Goal: Task Accomplishment & Management: Manage account settings

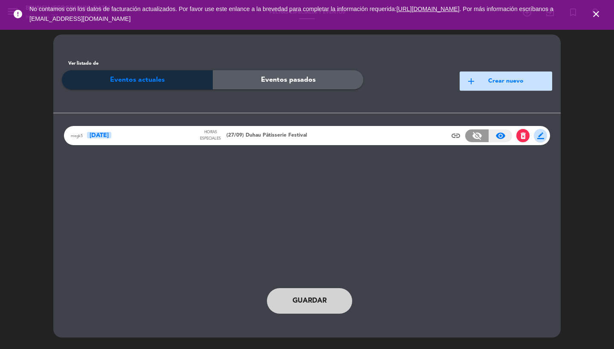
click at [597, 10] on icon "close" at bounding box center [596, 14] width 10 height 10
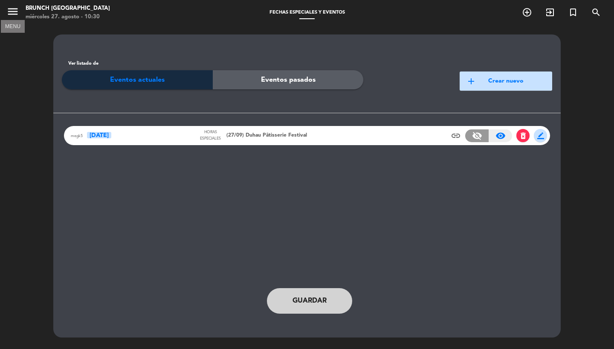
click at [12, 11] on icon "menu" at bounding box center [12, 11] width 13 height 13
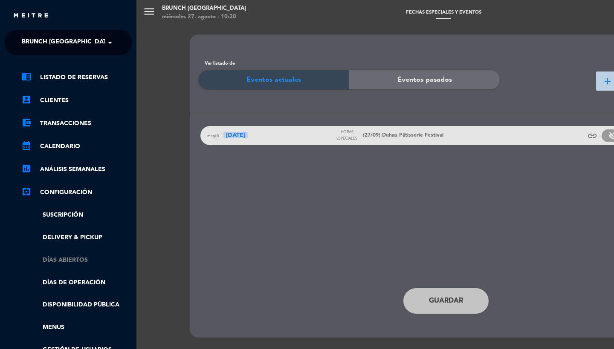
click at [63, 258] on link "Días abiertos" at bounding box center [76, 261] width 111 height 10
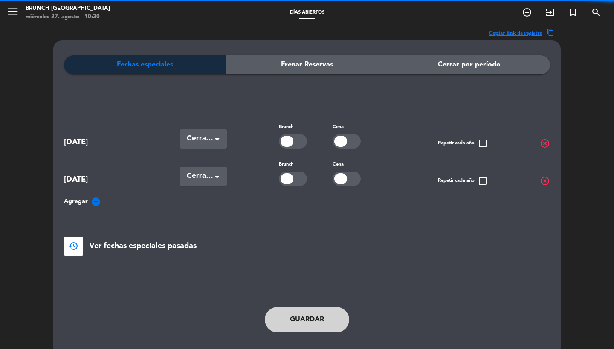
click at [97, 136] on span "[DATE]" at bounding box center [96, 142] width 64 height 12
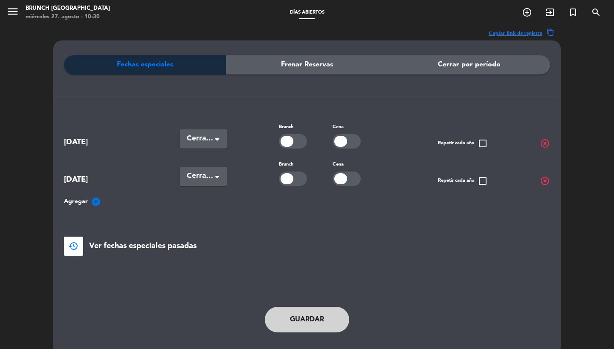
click at [96, 197] on icon "add_circle" at bounding box center [96, 202] width 10 height 10
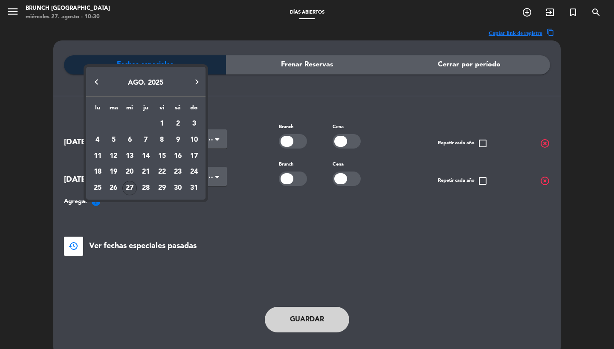
click at [195, 80] on button "Next month" at bounding box center [196, 82] width 17 height 17
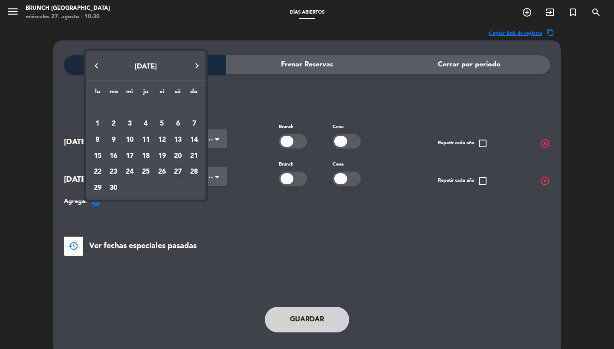
click at [178, 172] on div "27" at bounding box center [177, 172] width 14 height 14
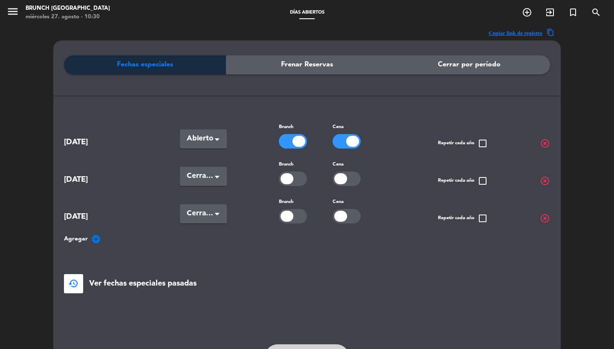
click at [292, 143] on div at bounding box center [298, 141] width 13 height 11
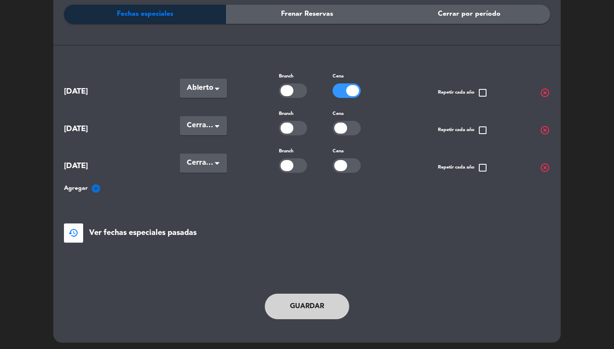
click at [298, 314] on button "Guardar" at bounding box center [307, 307] width 84 height 26
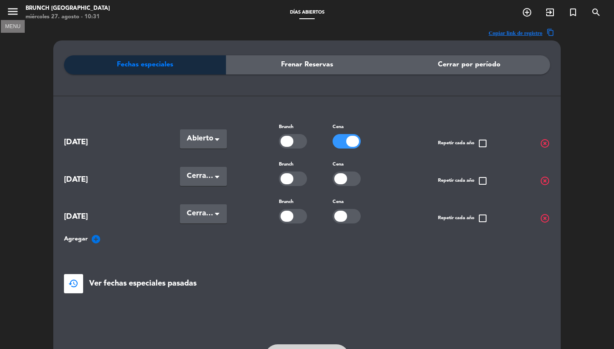
click at [14, 10] on icon "menu" at bounding box center [12, 11] width 13 height 13
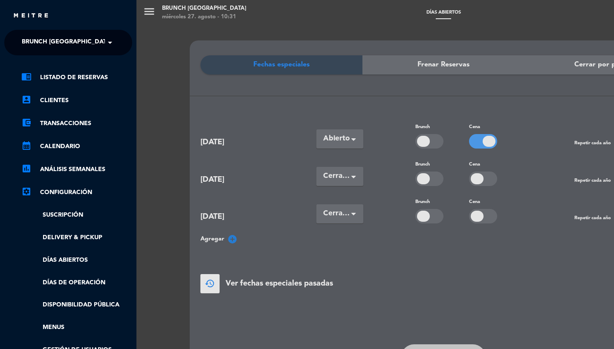
click at [40, 41] on span "Brunch [GEOGRAPHIC_DATA]" at bounding box center [67, 43] width 90 height 18
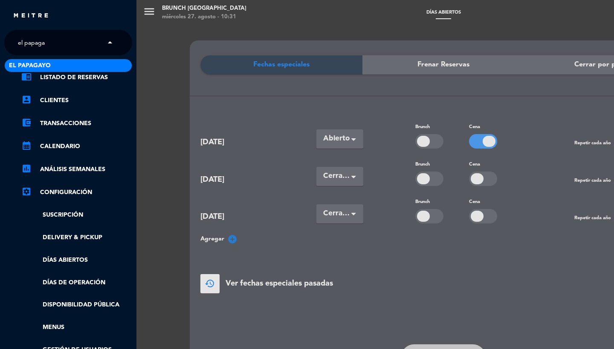
type input "el papagay"
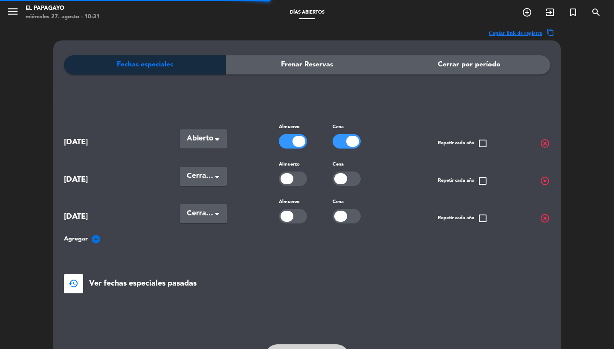
click at [11, 22] on span "menu" at bounding box center [15, 13] width 19 height 20
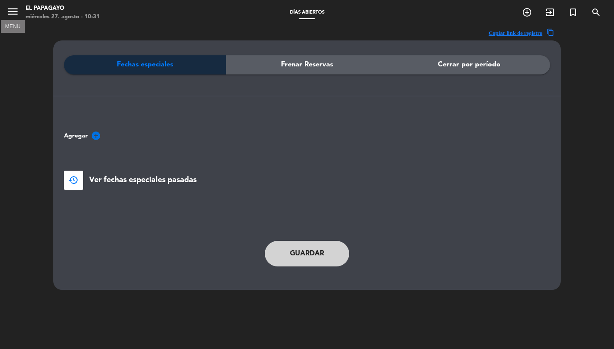
click at [9, 12] on icon "menu" at bounding box center [12, 11] width 13 height 13
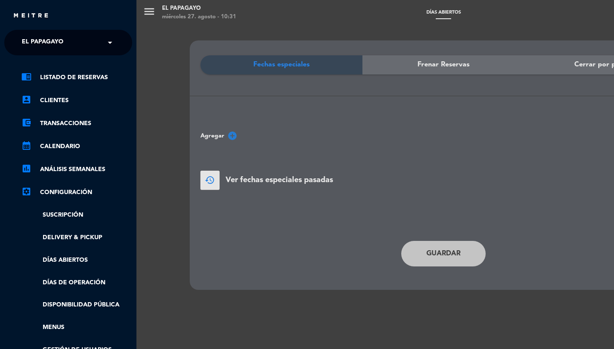
click at [47, 334] on ul "chrome_reader_mode Listado de Reservas account_box Clientes account_balance_wal…" at bounding box center [68, 224] width 128 height 305
click at [55, 326] on link "Menus" at bounding box center [76, 328] width 111 height 10
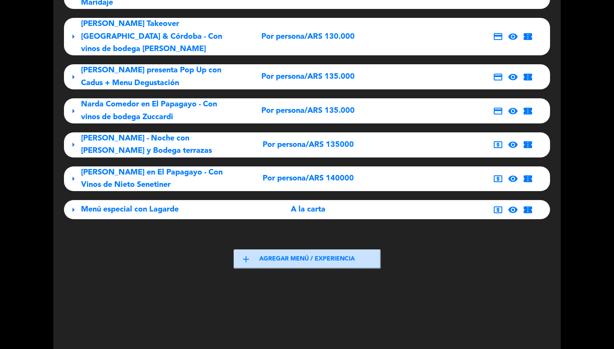
click at [156, 206] on span "Menú especial con Lagarde" at bounding box center [130, 210] width 98 height 8
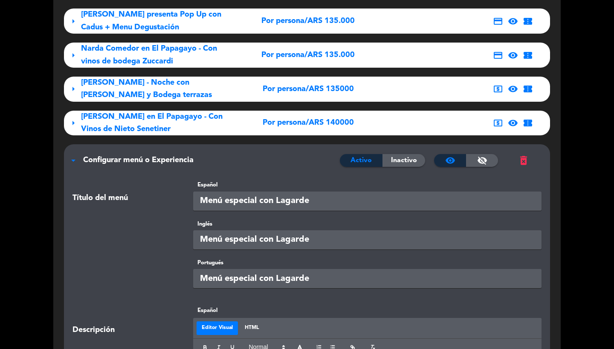
scroll to position [746, 0]
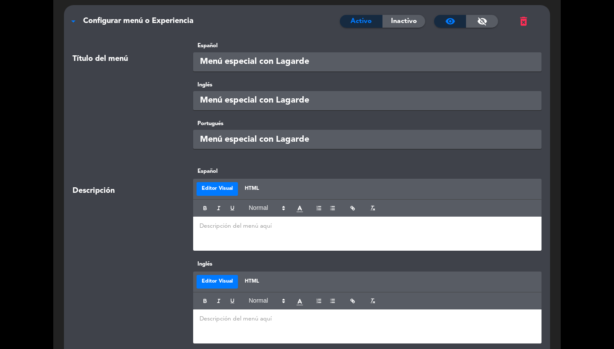
click at [234, 217] on div at bounding box center [367, 234] width 349 height 34
click at [248, 310] on div at bounding box center [367, 327] width 349 height 34
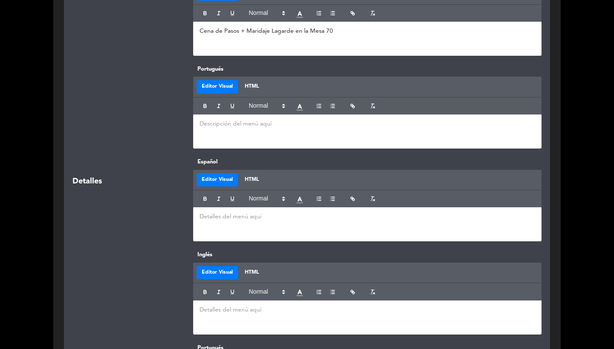
click at [275, 121] on div at bounding box center [367, 132] width 349 height 34
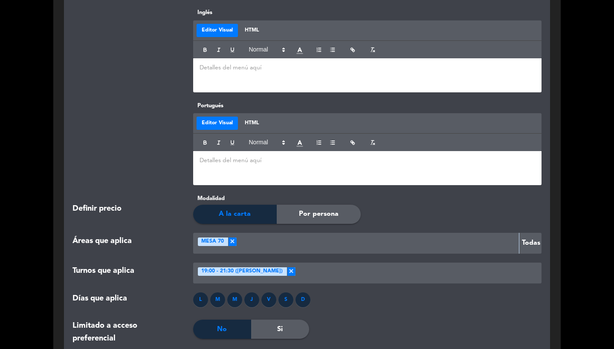
scroll to position [1244, 0]
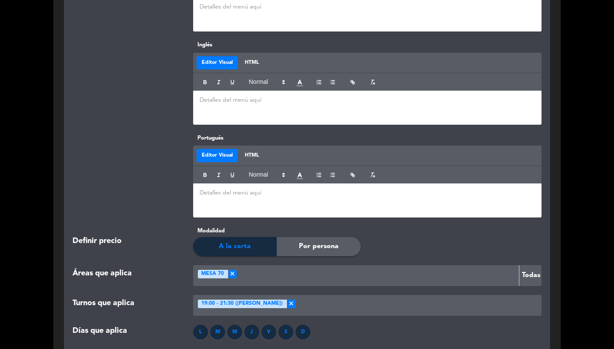
click at [334, 227] on div "Modalidad A la carta Por persona" at bounding box center [277, 242] width 168 height 30
click at [343, 237] on div "Por persona" at bounding box center [319, 246] width 84 height 19
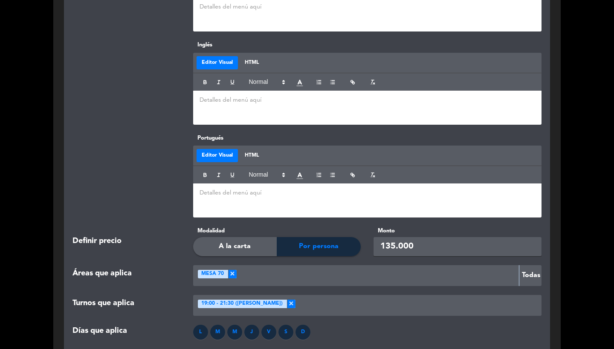
type input "135.000"
click at [414, 326] on div "Días que aplica L M M J V S D" at bounding box center [306, 338] width 481 height 27
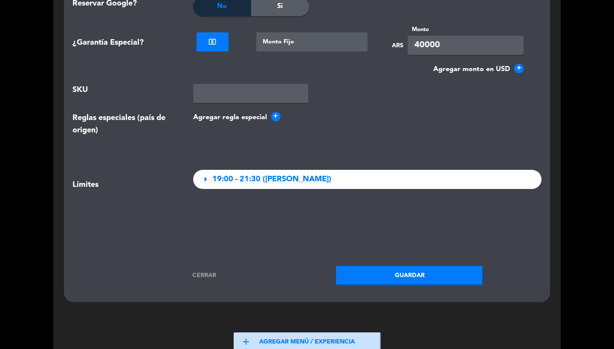
click at [399, 266] on button "Guardar" at bounding box center [409, 275] width 147 height 19
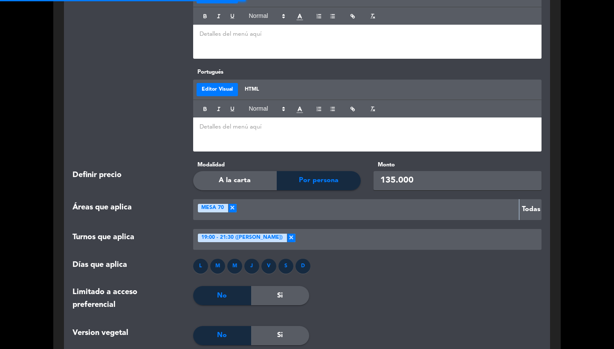
scroll to position [550, 0]
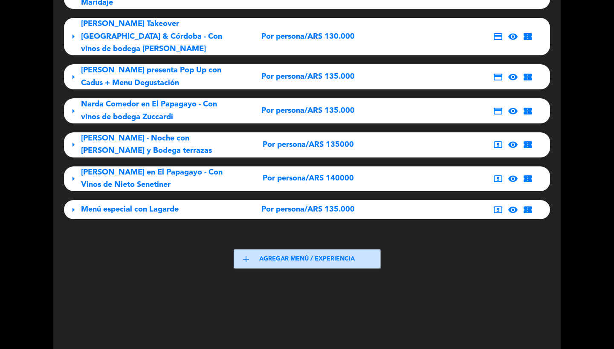
click at [158, 200] on div "arrow_right Menú especial con Lagarde Por persona/ARS 135.000 local_atm visibil…" at bounding box center [307, 209] width 486 height 19
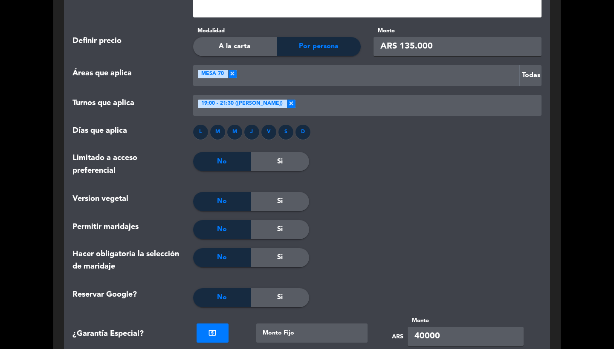
scroll to position [1425, 0]
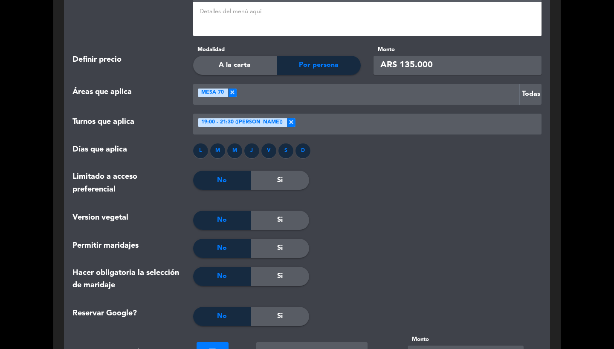
click at [278, 87] on div at bounding box center [375, 94] width 279 height 14
click at [369, 173] on div at bounding box center [367, 186] width 116 height 31
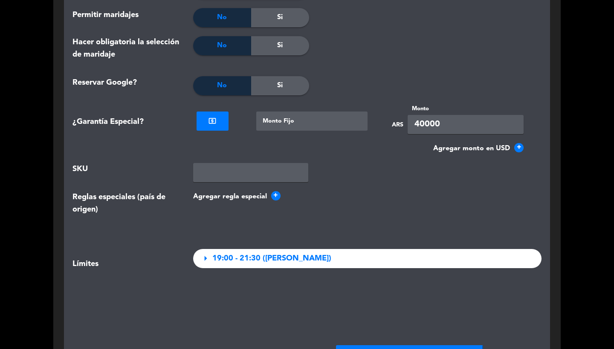
scroll to position [1697, 0]
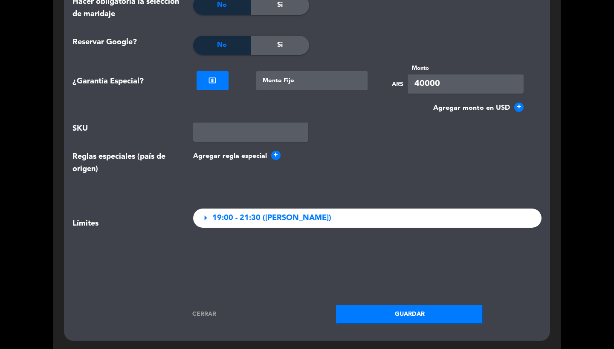
click at [211, 212] on span "arrow_right" at bounding box center [205, 218] width 12 height 12
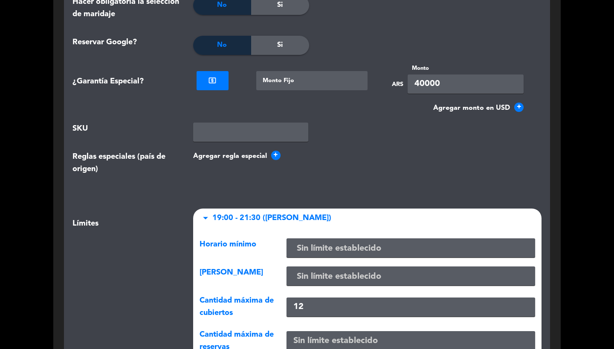
click at [229, 212] on span "19:00 - 21:30 ([PERSON_NAME])" at bounding box center [271, 218] width 119 height 12
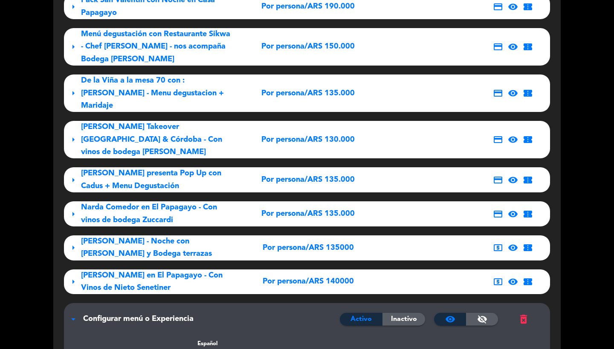
scroll to position [667, 0]
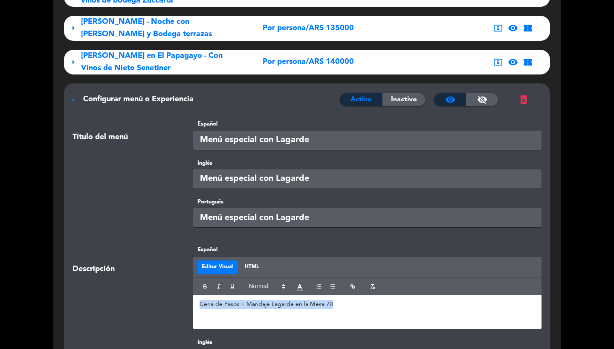
drag, startPoint x: 342, startPoint y: 288, endPoint x: 162, endPoint y: 275, distance: 179.9
click at [162, 275] on div "Descripción Español Editor Visual HTML Cena de Pasos + Maridaje Lagarde en la M…" at bounding box center [306, 291] width 481 height 93
copy p "Cena de Pasos + Maridaje Lagarde en la Mesa 70"
click at [137, 93] on div "Configurar menú o Experiencia" at bounding box center [211, 99] width 256 height 12
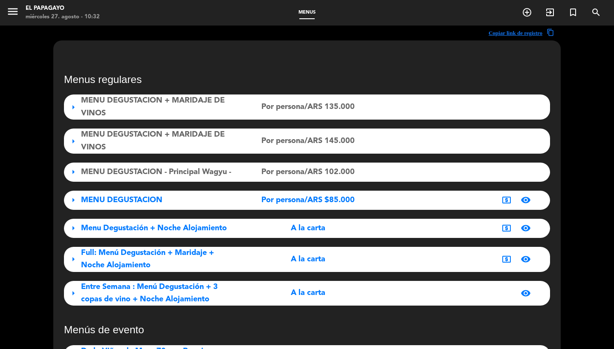
scroll to position [0, 0]
click at [14, 12] on icon "menu" at bounding box center [12, 11] width 13 height 13
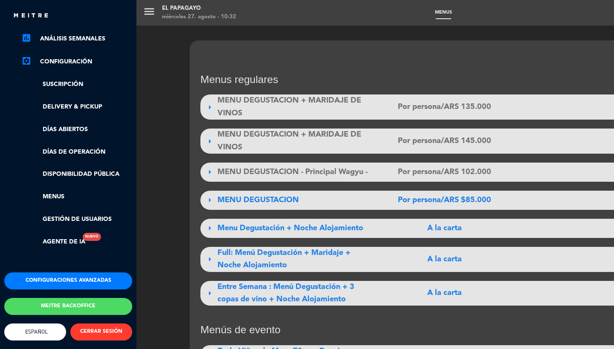
click at [55, 273] on button "Configuraciones avanzadas" at bounding box center [68, 281] width 128 height 17
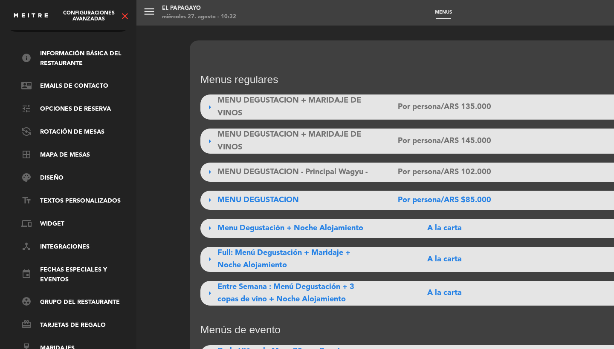
scroll to position [29, 0]
click at [55, 266] on link "event Fechas especiales y eventos" at bounding box center [76, 275] width 111 height 20
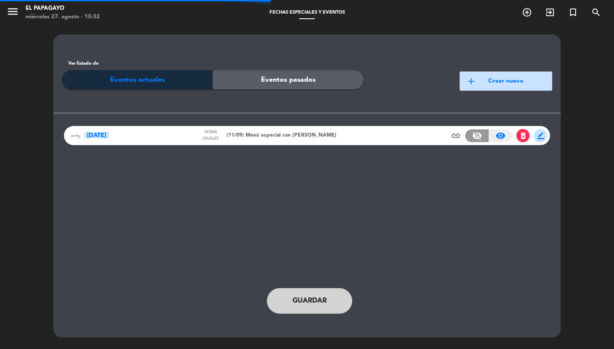
click at [265, 136] on span "(11/09) Menú especial con [PERSON_NAME]" at bounding box center [281, 136] width 110 height 9
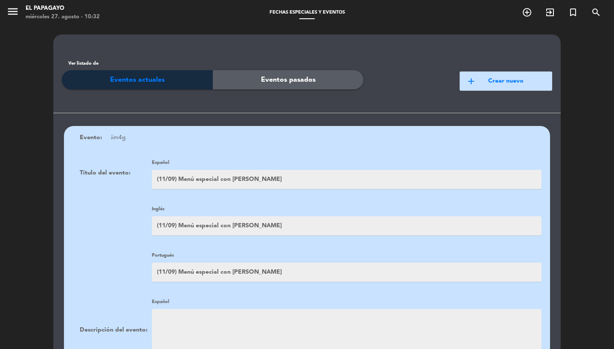
click at [273, 176] on input "(11/09) Menú especial con [PERSON_NAME]" at bounding box center [346, 179] width 389 height 19
paste input "Cena de Pasos + Maridaje Lagarde en la Mesa 70"
click at [256, 177] on input "(11/09) Menú especial con Lagarde Cena de Pasos + Maridaje Lagarde en la Mesa 70" at bounding box center [346, 179] width 389 height 19
paste input "text"
click at [156, 176] on input "Cena de Pasos + Maridaje Lagarde en la Mesa 70" at bounding box center [346, 179] width 389 height 19
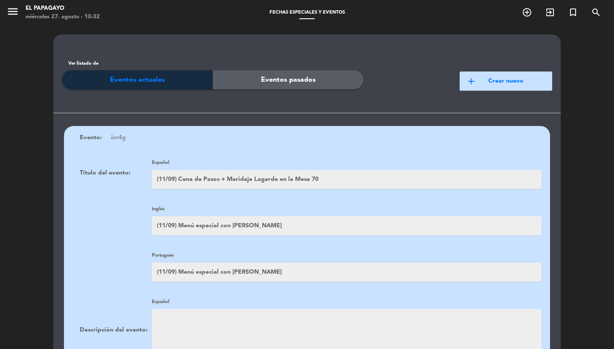
type input "(11/09) Cena de Pasos + Maridaje Lagarde en la Mesa 70"
type input "v"
paste input "Cena de Pasos + Maridaje Lagarde en la Mesa 70"
type input "(11/09) Cena de Pasos + Maridaje Lagarde en la Mesa 70"
click at [158, 226] on input "v" at bounding box center [346, 225] width 389 height 19
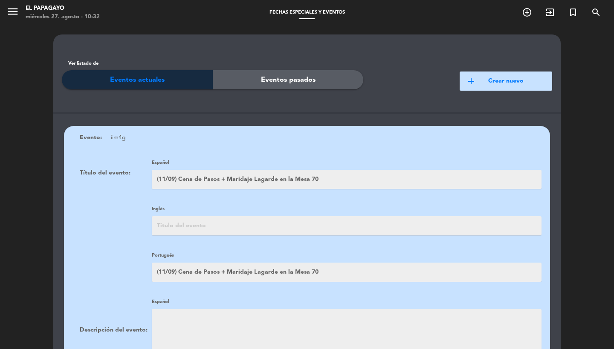
paste input "(11/09) Cena de Pasos + Maridaje Lagarde en la Mesa 70"
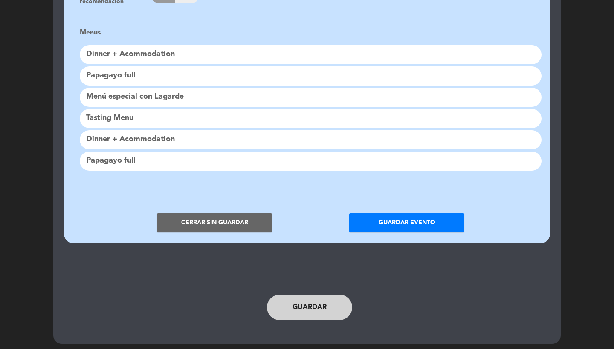
scroll to position [757, 0]
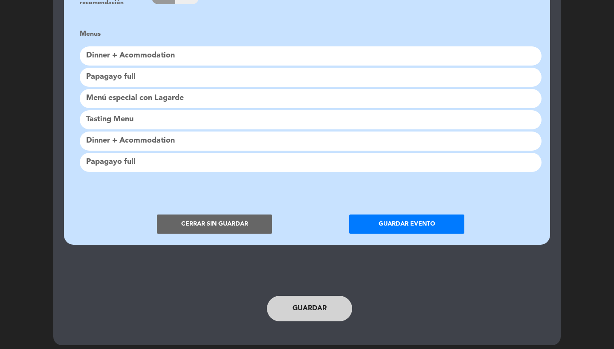
type input "(11/09) Cena de Pasos + Maridaje Lagarde en la Mesa 70"
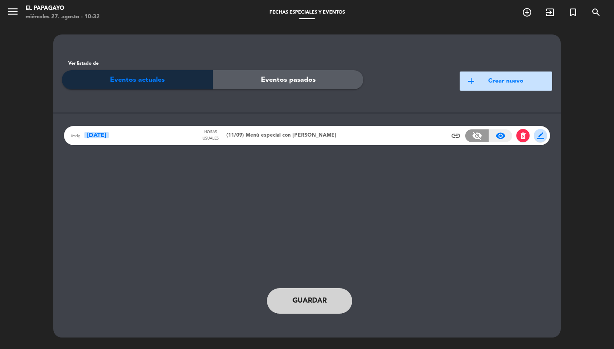
click at [313, 298] on span "Guardar" at bounding box center [309, 301] width 34 height 11
click at [13, 14] on icon "menu" at bounding box center [12, 11] width 13 height 13
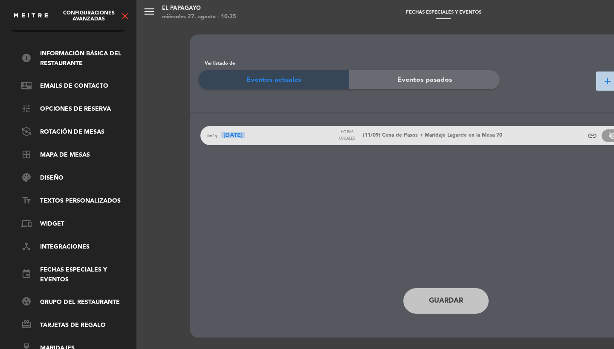
click at [126, 14] on icon "close" at bounding box center [125, 16] width 10 height 10
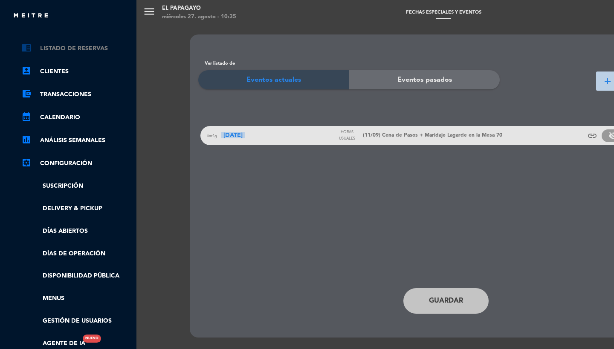
click at [86, 48] on link "chrome_reader_mode Listado de Reservas" at bounding box center [76, 48] width 111 height 10
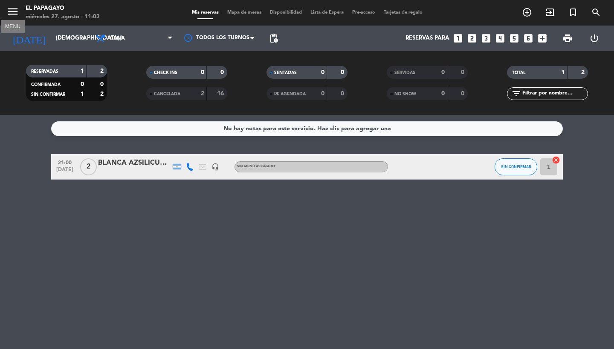
click at [15, 18] on icon "menu" at bounding box center [12, 11] width 13 height 13
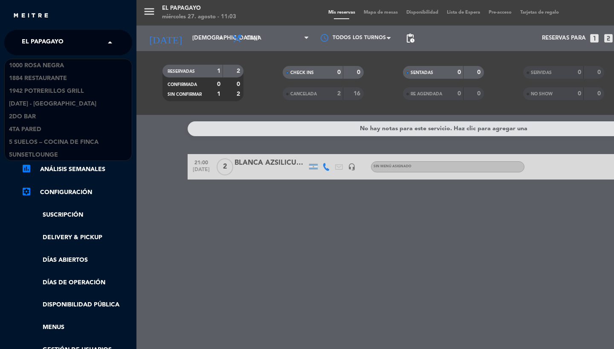
click at [66, 38] on div "× El Papagayo" at bounding box center [47, 43] width 58 height 18
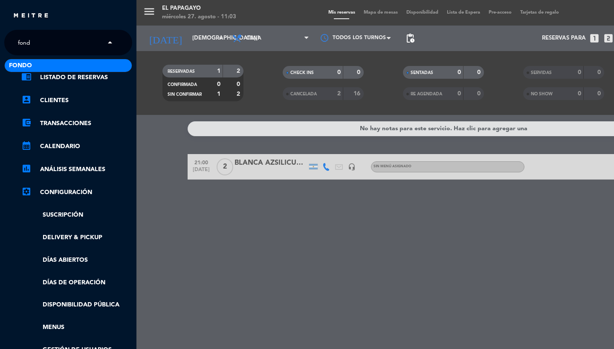
type input "fondo"
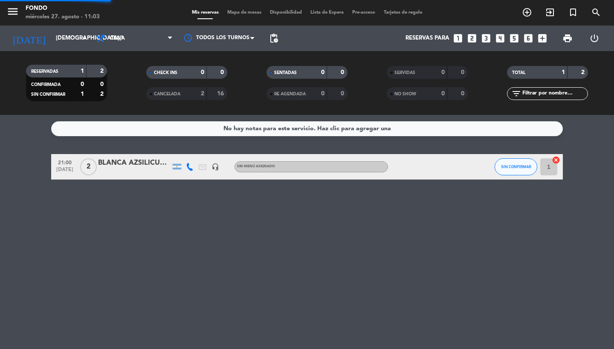
click at [19, 17] on span "menu" at bounding box center [15, 13] width 19 height 20
click at [11, 12] on icon "menu" at bounding box center [12, 11] width 13 height 13
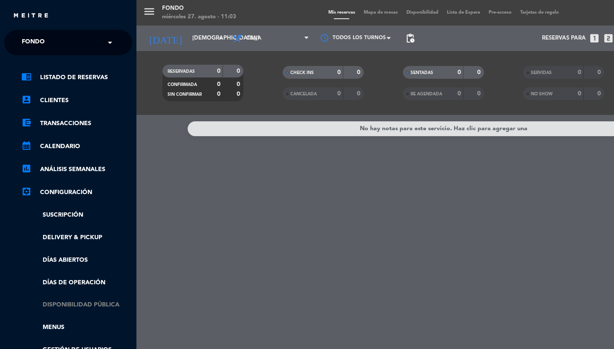
click at [81, 303] on link "Disponibilidad pública" at bounding box center [76, 305] width 111 height 10
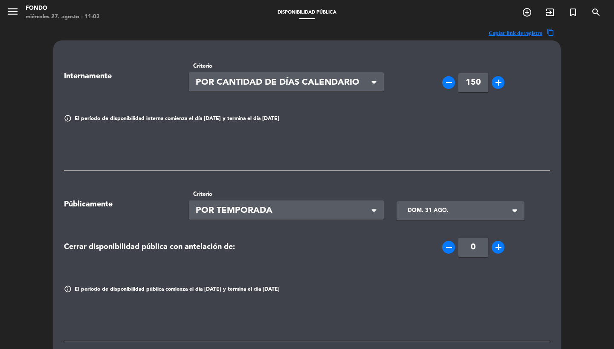
click at [432, 215] on input "dom. 31 ago." at bounding box center [455, 210] width 104 height 15
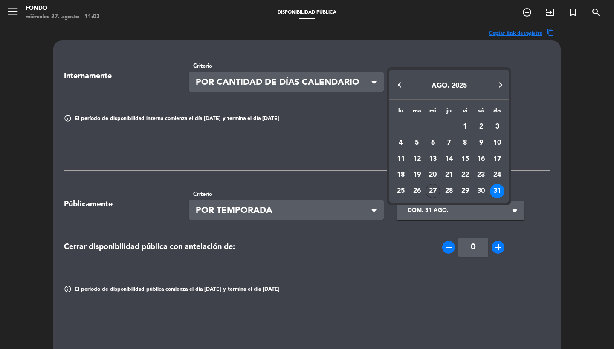
click at [499, 85] on button "Next month" at bounding box center [499, 85] width 17 height 17
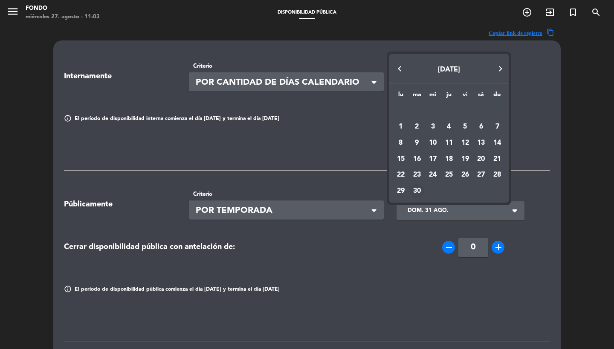
click at [415, 193] on div "30" at bounding box center [416, 191] width 14 height 14
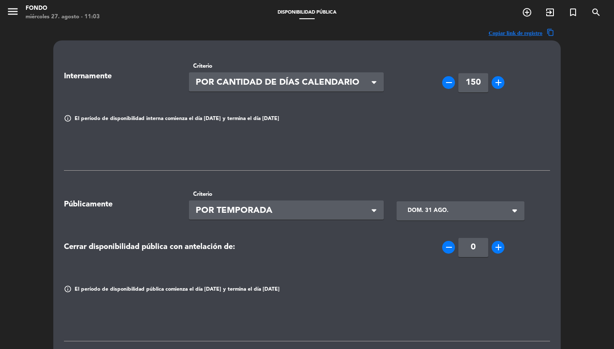
type input "[DATE]"
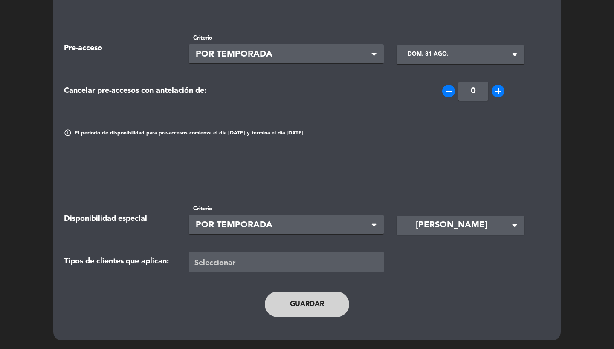
click at [318, 303] on button "Guardar" at bounding box center [307, 305] width 84 height 26
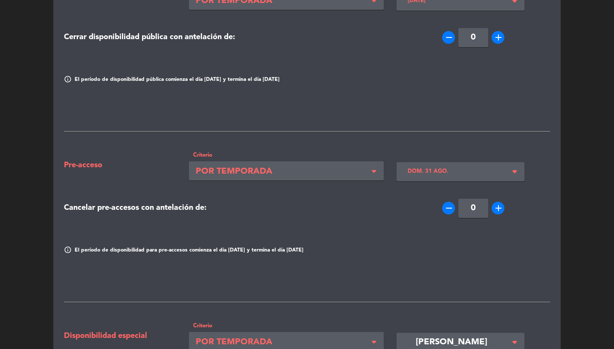
scroll to position [354, 0]
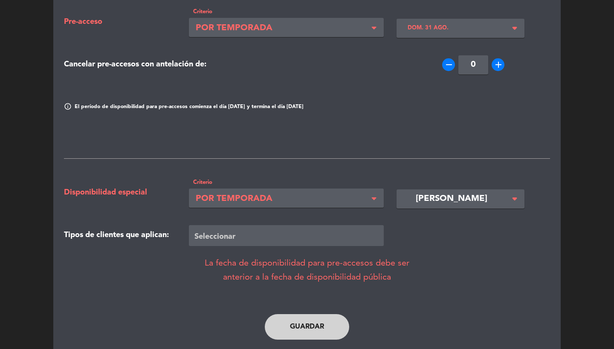
click at [432, 27] on input "dom. 31 ago." at bounding box center [455, 27] width 104 height 15
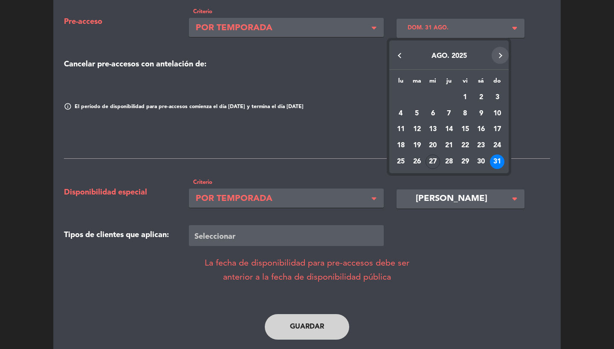
click at [499, 55] on button "Next month" at bounding box center [499, 55] width 17 height 17
click at [415, 174] on div "30" at bounding box center [416, 178] width 14 height 14
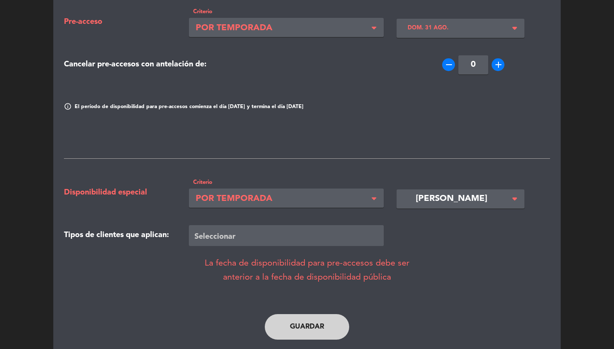
type input "[DATE]"
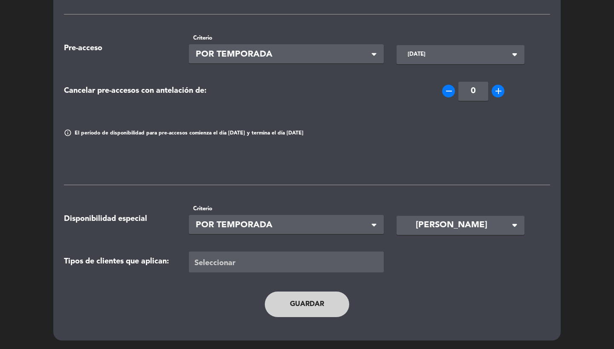
scroll to position [327, 0]
click at [296, 300] on button "Guardar" at bounding box center [307, 305] width 84 height 26
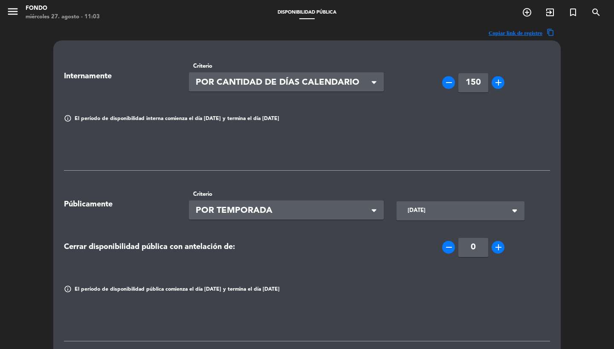
scroll to position [0, 0]
click at [14, 14] on icon "menu" at bounding box center [12, 11] width 13 height 13
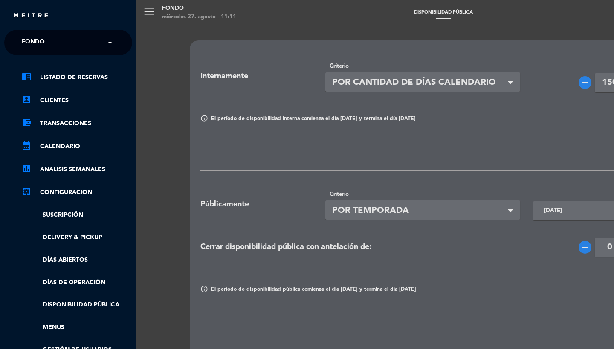
click at [63, 51] on input "text" at bounding box center [69, 43] width 104 height 19
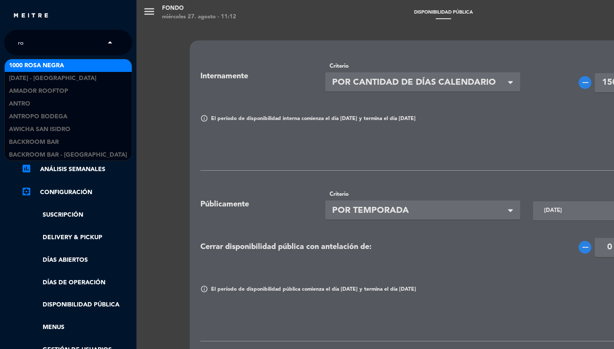
type input "r"
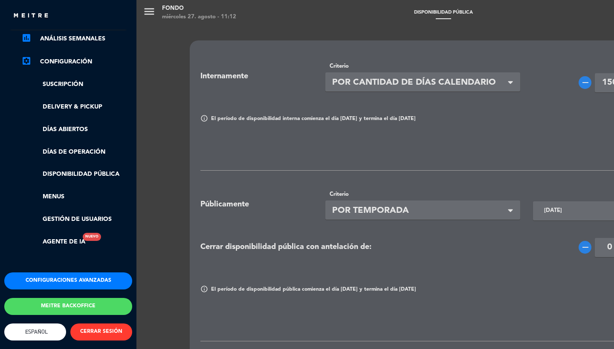
scroll to position [135, 0]
click at [93, 329] on button "CERRAR SESIÓN" at bounding box center [101, 332] width 62 height 17
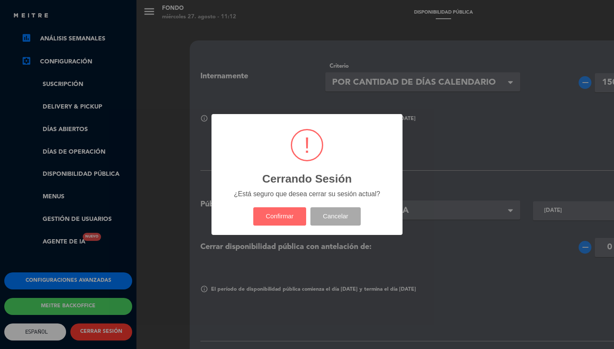
click at [46, 332] on div "? ! i Cerrando Sesión × ¿Está seguro que desea cerrar su sesión actual? Confirm…" at bounding box center [307, 174] width 614 height 349
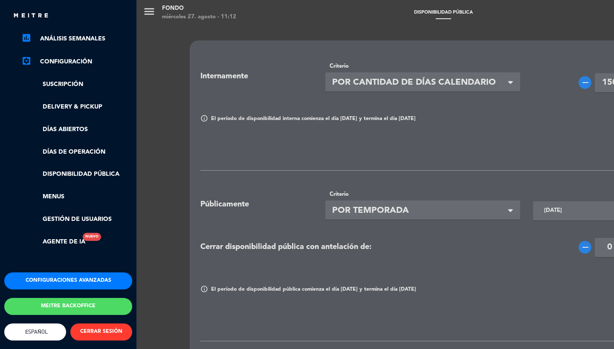
click at [37, 330] on span "Español" at bounding box center [35, 332] width 62 height 17
click at [66, 349] on div "Configuraciones avanzadas Meitre backoffice English Español Português Español E…" at bounding box center [68, 326] width 141 height 107
click at [69, 298] on button "Meitre backoffice" at bounding box center [68, 306] width 128 height 17
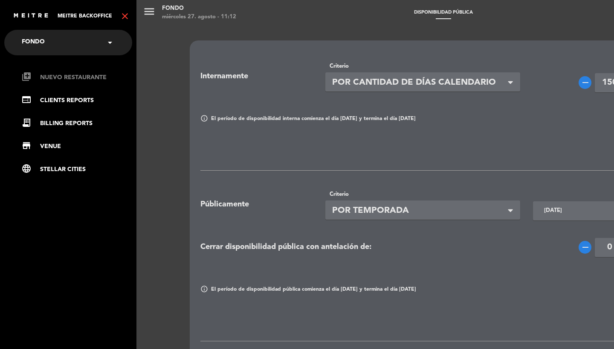
click at [84, 74] on link "library_add Nuevo Restaurante" at bounding box center [76, 77] width 111 height 10
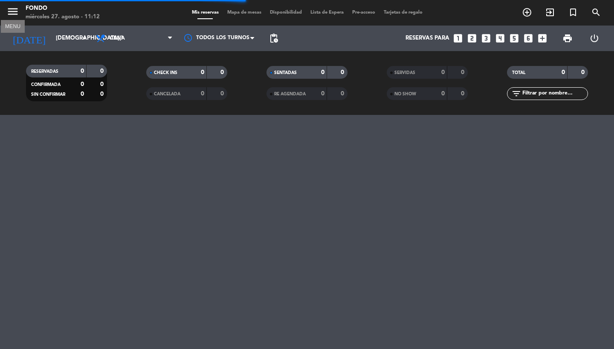
click at [14, 10] on icon "menu" at bounding box center [12, 11] width 13 height 13
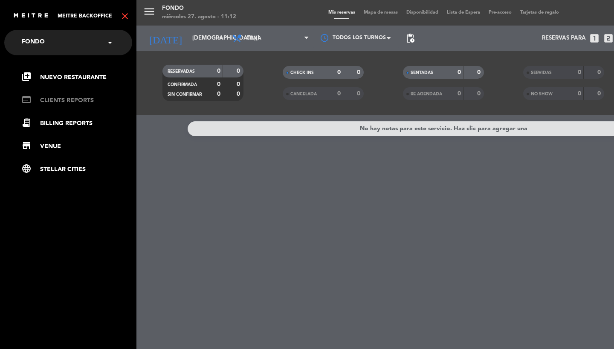
click at [86, 101] on link "web CLIENTS REPORTS" at bounding box center [76, 100] width 111 height 10
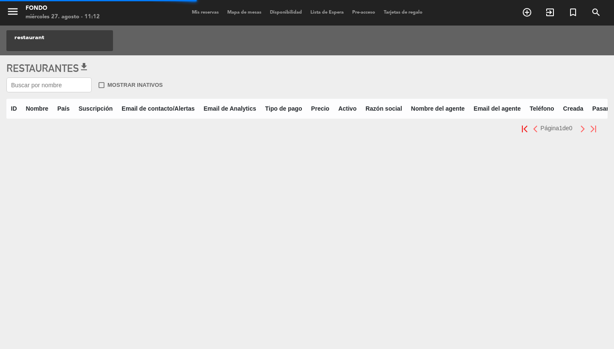
click at [79, 85] on input "text" at bounding box center [48, 85] width 85 height 15
type input "racket"
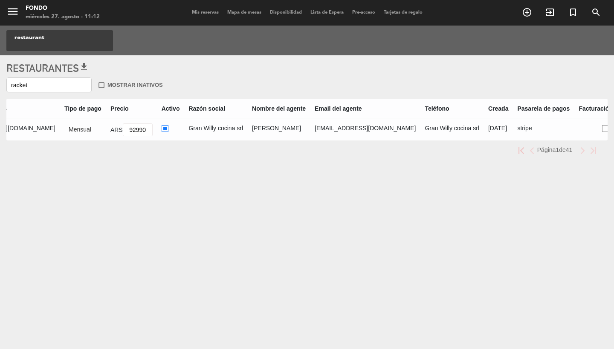
scroll to position [0, 343]
click at [203, 10] on span "Mis reservas" at bounding box center [204, 12] width 35 height 5
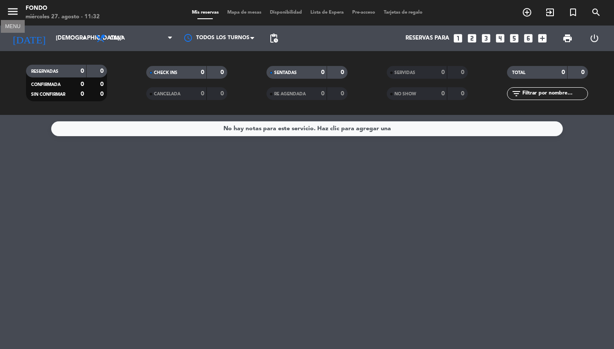
click at [18, 15] on icon "menu" at bounding box center [12, 11] width 13 height 13
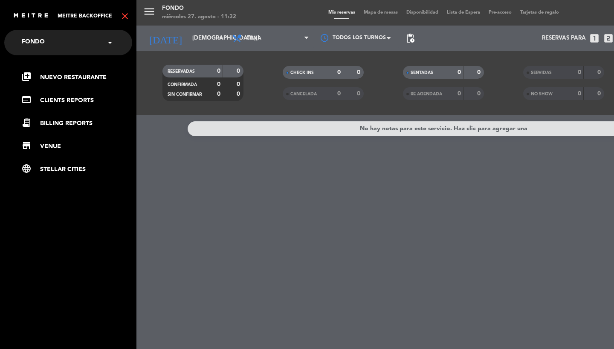
click at [42, 37] on span "Fondo" at bounding box center [33, 43] width 23 height 18
type input "casa mocha"
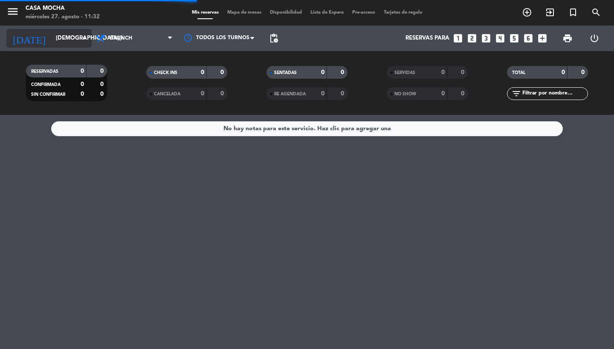
click at [55, 43] on input "[DEMOGRAPHIC_DATA][DATE]" at bounding box center [89, 38] width 75 height 15
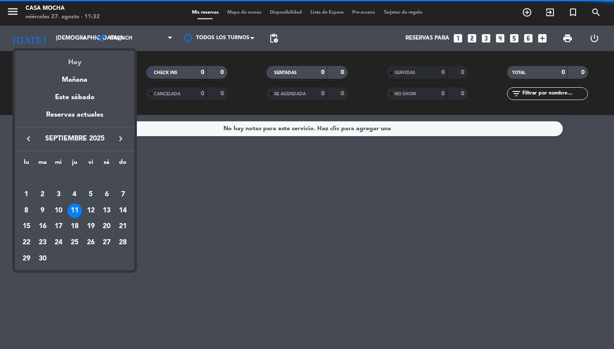
click at [73, 58] on div "Hoy" at bounding box center [74, 59] width 119 height 17
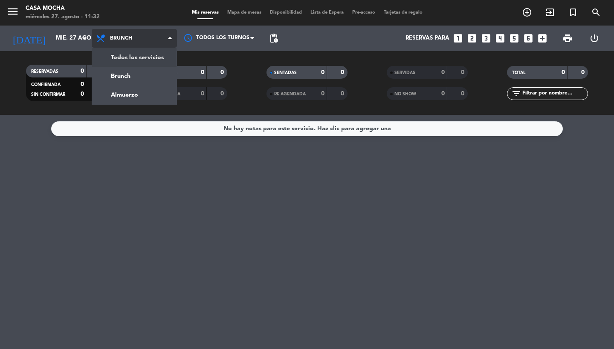
click at [137, 52] on div "menu Casa Mocha miércoles 27. agosto - 11:32 Mis reservas Mapa de mesas Disponi…" at bounding box center [307, 57] width 614 height 115
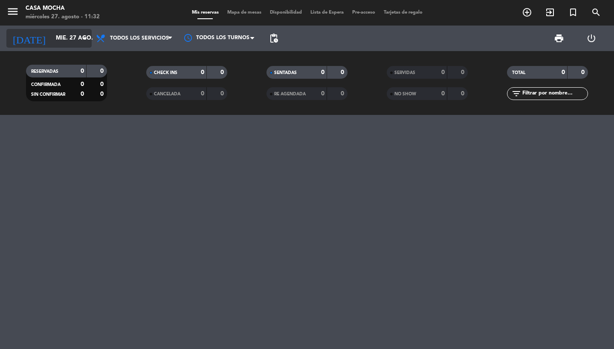
click at [80, 42] on icon "arrow_drop_down" at bounding box center [84, 38] width 10 height 10
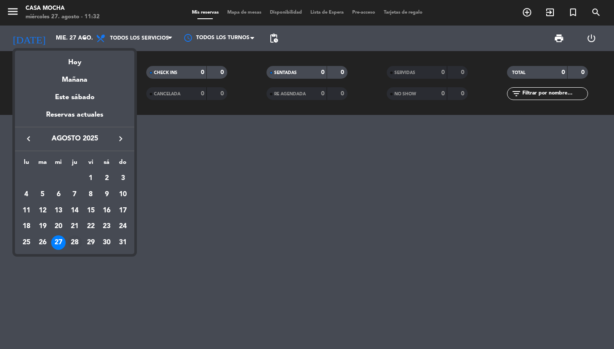
click at [73, 245] on div "28" at bounding box center [74, 243] width 14 height 14
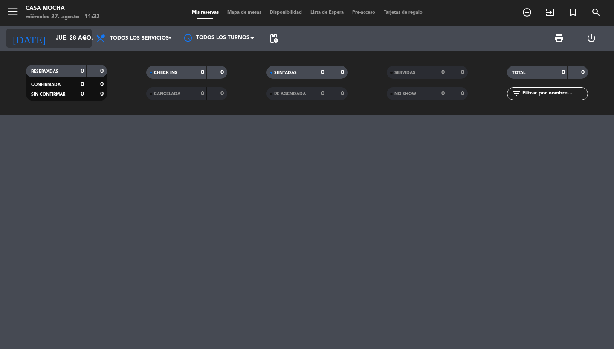
click at [78, 39] on input "jue. 28 ago." at bounding box center [89, 38] width 75 height 15
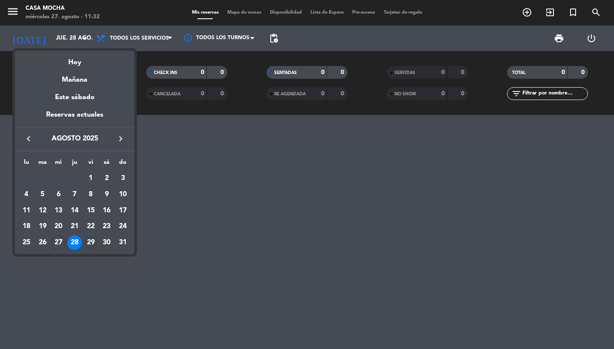
click at [91, 242] on div "29" at bounding box center [91, 243] width 14 height 14
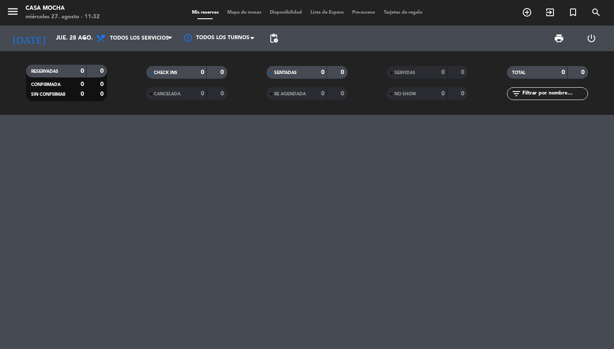
type input "vie. 29 ago."
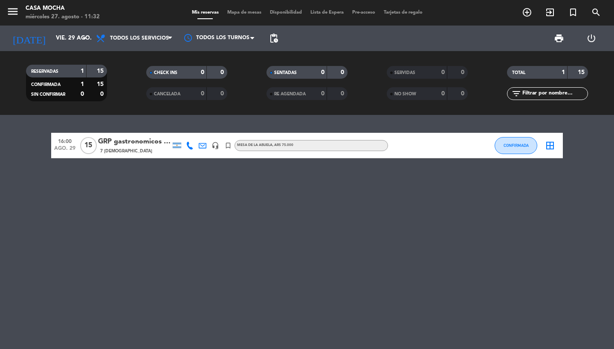
click at [127, 143] on div "GRP gastronomicos bis" at bounding box center [134, 141] width 72 height 11
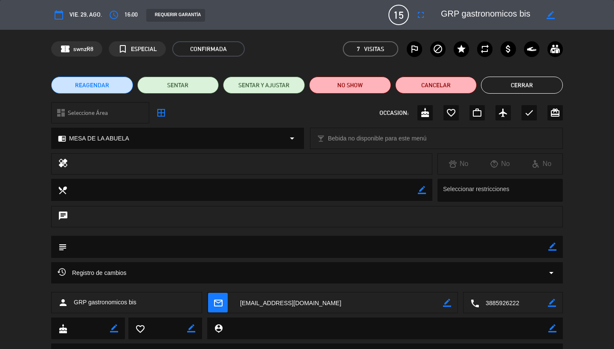
click at [550, 84] on button "Cerrar" at bounding box center [522, 85] width 82 height 17
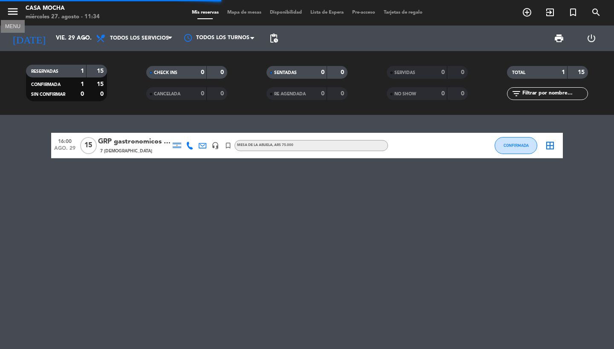
click at [17, 6] on icon "menu" at bounding box center [12, 11] width 13 height 13
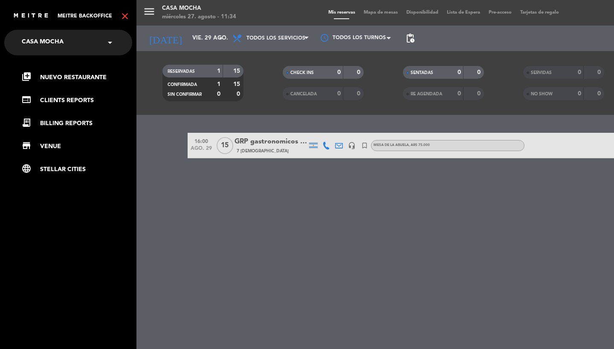
click at [124, 15] on icon "close" at bounding box center [125, 16] width 10 height 10
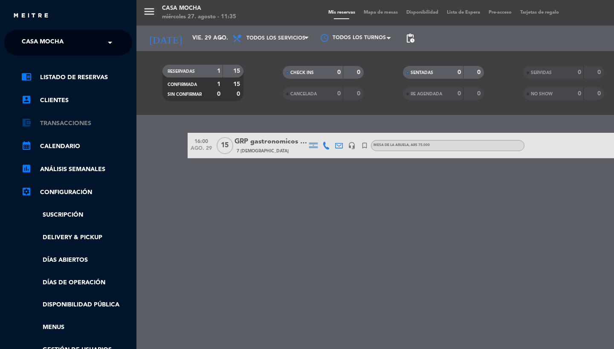
click at [71, 124] on link "account_balance_wallet Transacciones" at bounding box center [76, 123] width 111 height 10
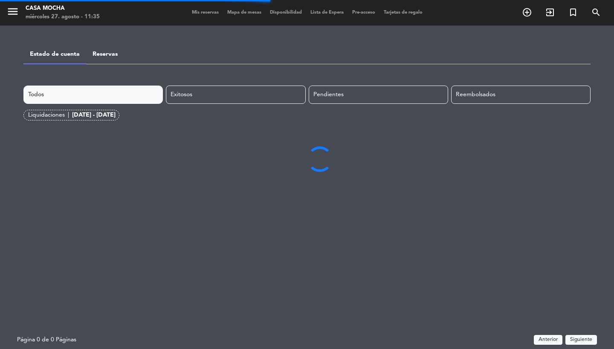
click at [102, 56] on link "Reservas" at bounding box center [104, 54] width 25 height 6
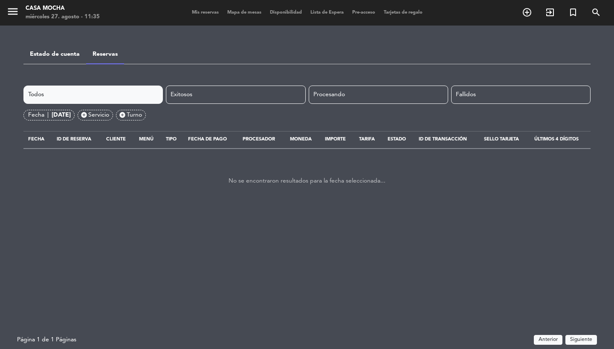
click at [60, 117] on div "[DATE]" at bounding box center [61, 115] width 19 height 10
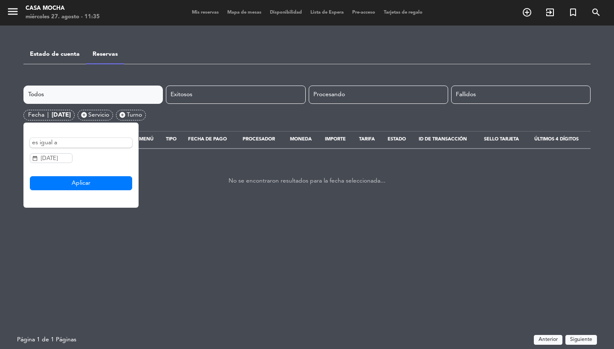
click at [211, 116] on div "Fecha | [DATE] es igual a date_range [DATE] [DATE] Aplicar add_circle Servicio …" at bounding box center [306, 115] width 567 height 11
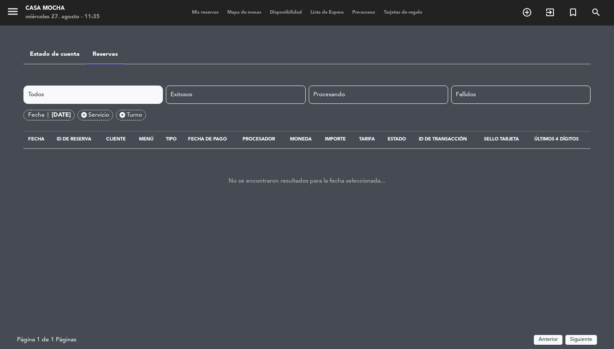
click at [67, 58] on div "Estado de cuenta" at bounding box center [54, 53] width 63 height 21
click at [66, 55] on link "Estado de cuenta" at bounding box center [55, 54] width 50 height 6
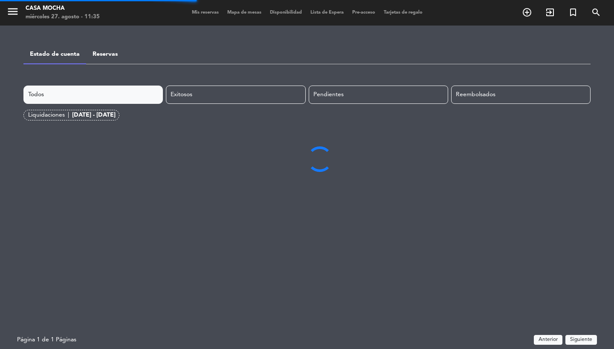
click at [63, 117] on div "Liquidaciones |" at bounding box center [50, 115] width 44 height 10
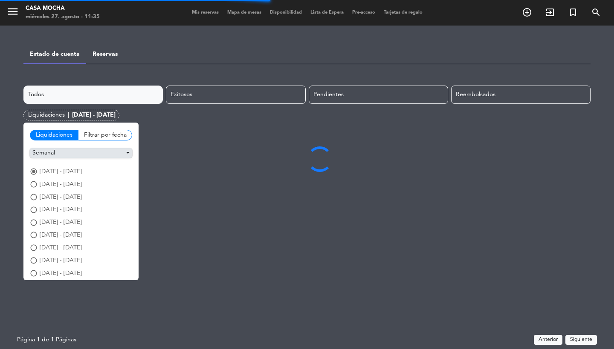
click at [48, 155] on button "Semanal" at bounding box center [81, 153] width 102 height 10
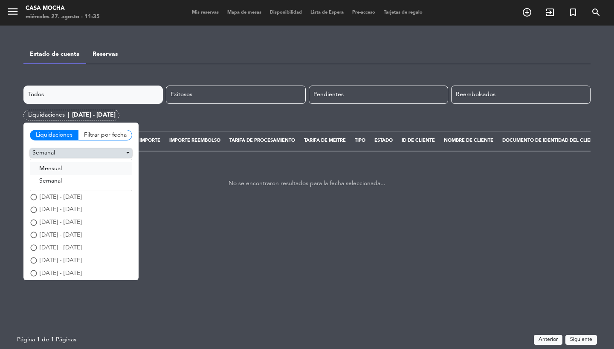
click at [46, 166] on button "Mensual" at bounding box center [80, 168] width 101 height 13
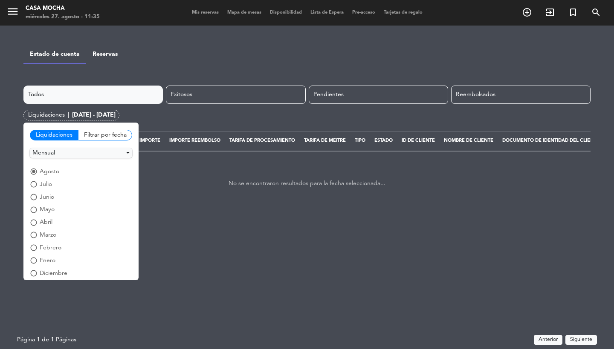
click at [197, 60] on div "Estado de cuenta Reservas" at bounding box center [306, 54] width 567 height 22
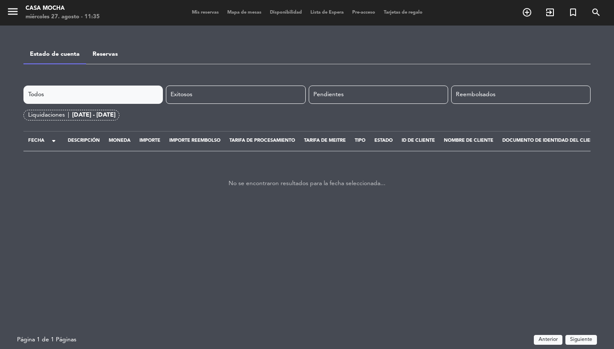
click at [112, 117] on div "[DATE] - [DATE]" at bounding box center [93, 115] width 43 height 10
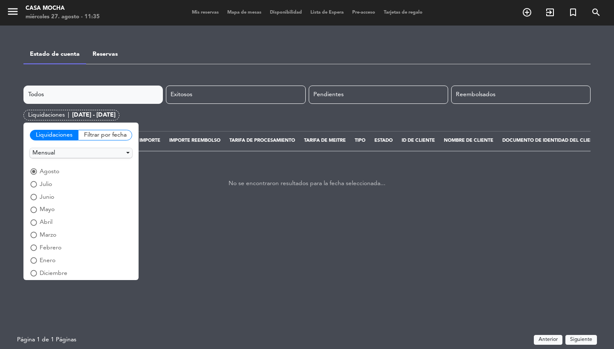
click at [180, 189] on div "No se encontraron resultados para la fecha seleccionada..." at bounding box center [306, 184] width 567 height 52
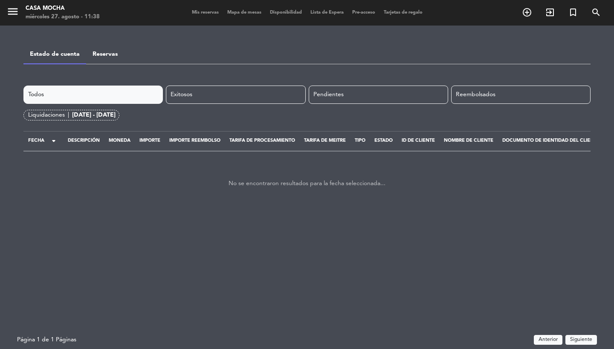
click at [199, 10] on span "Mis reservas" at bounding box center [204, 12] width 35 height 5
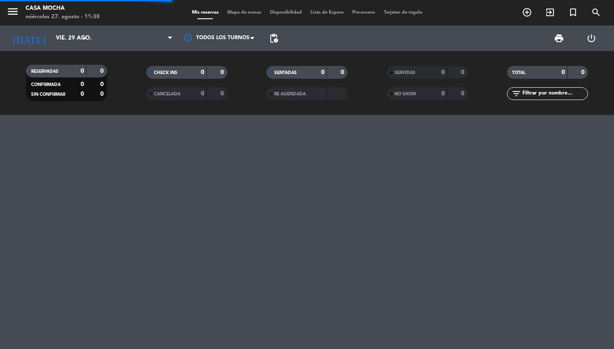
click at [21, 15] on span "menu" at bounding box center [15, 13] width 19 height 20
click at [20, 18] on span "menu" at bounding box center [15, 13] width 19 height 20
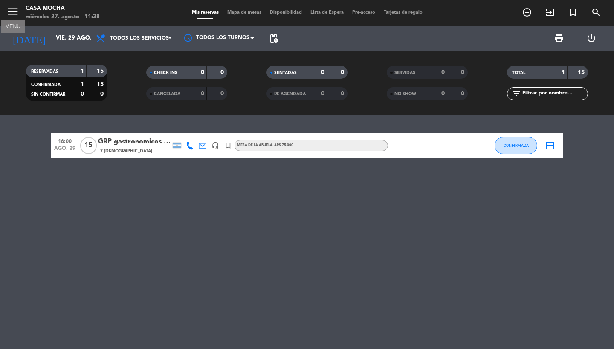
click at [9, 12] on icon "menu" at bounding box center [12, 11] width 13 height 13
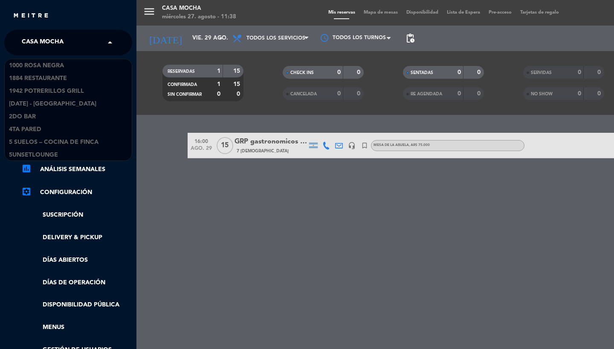
click at [51, 37] on span "Casa Mocha" at bounding box center [43, 43] width 42 height 18
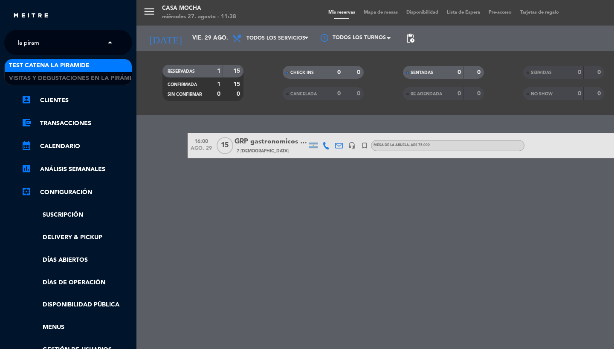
type input "la pirami"
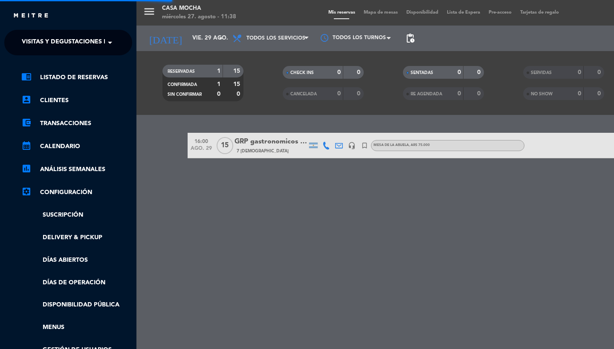
type input "2"
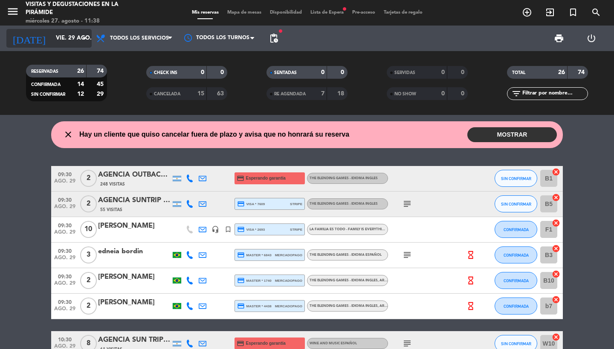
click at [69, 43] on input "vie. 29 ago." at bounding box center [89, 38] width 75 height 15
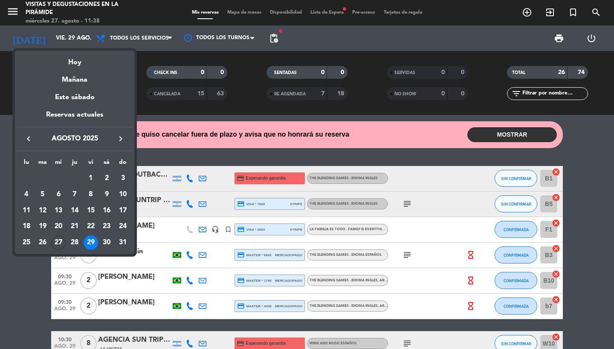
click at [121, 143] on icon "keyboard_arrow_right" at bounding box center [120, 139] width 10 height 10
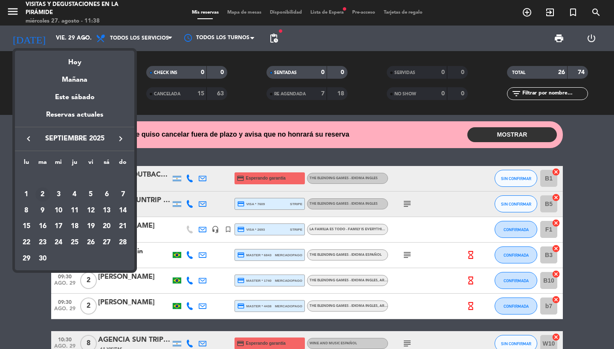
click at [45, 191] on div "2" at bounding box center [42, 194] width 14 height 14
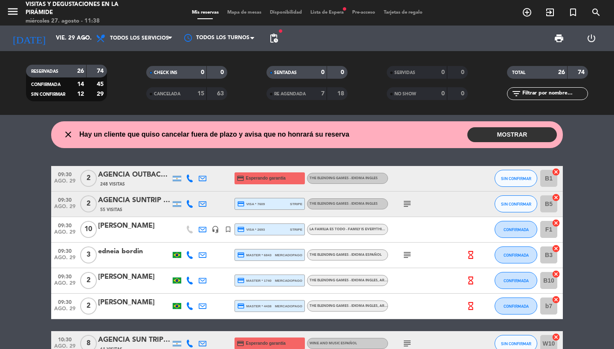
type input "[DATE]"
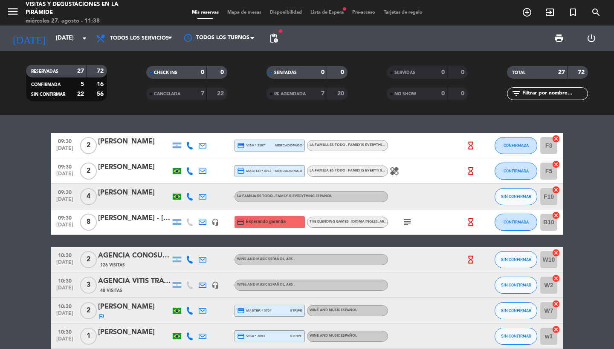
click at [202, 224] on icon at bounding box center [203, 223] width 8 height 8
click at [278, 205] on span "content_paste" at bounding box center [281, 206] width 6 height 6
click at [12, 14] on icon "menu" at bounding box center [12, 11] width 13 height 13
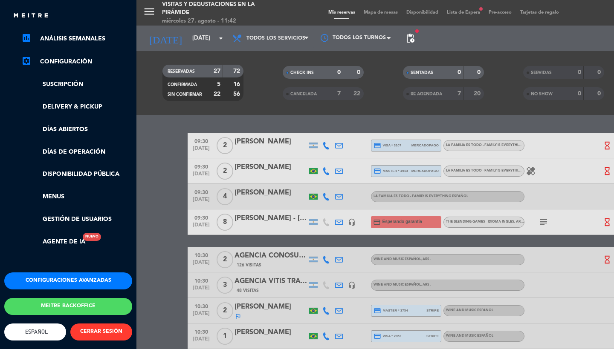
click at [69, 299] on button "Meitre backoffice" at bounding box center [68, 306] width 128 height 17
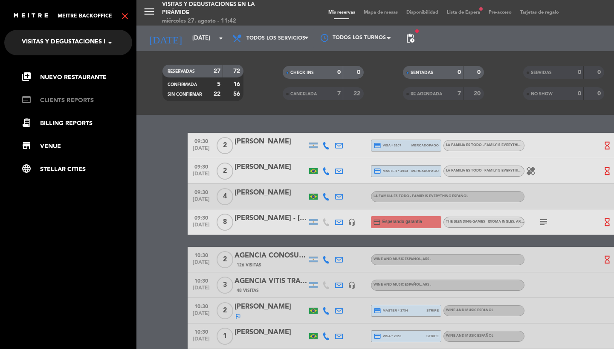
click at [70, 98] on link "web CLIENTS REPORTS" at bounding box center [76, 100] width 111 height 10
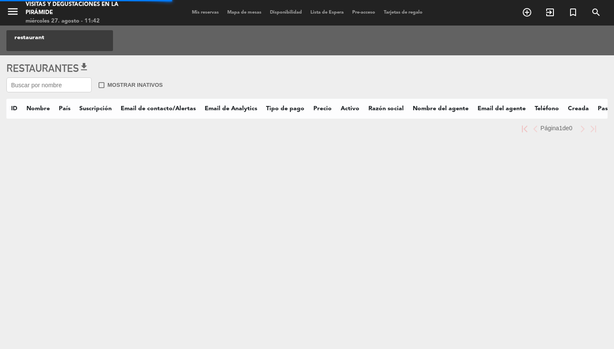
click at [61, 87] on input "text" at bounding box center [48, 85] width 85 height 15
type input "racket club"
click at [272, 75] on div "Restaurantes get_app racket club check_box_outline_blank Mostrar inativos ID No…" at bounding box center [307, 103] width 614 height 96
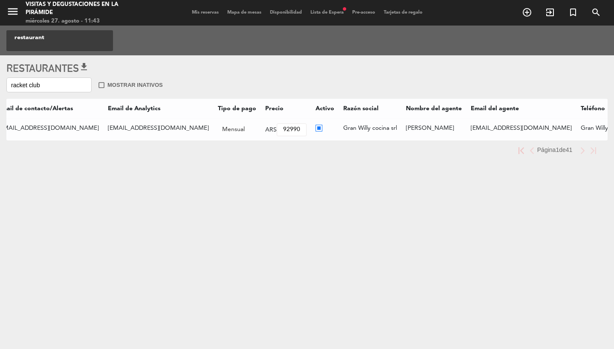
scroll to position [0, 215]
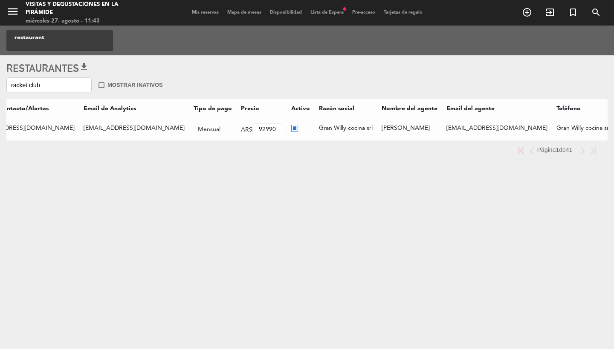
click at [291, 127] on ins at bounding box center [294, 128] width 7 height 7
click at [291, 127] on input "radio" at bounding box center [294, 128] width 6 height 6
radio input "true"
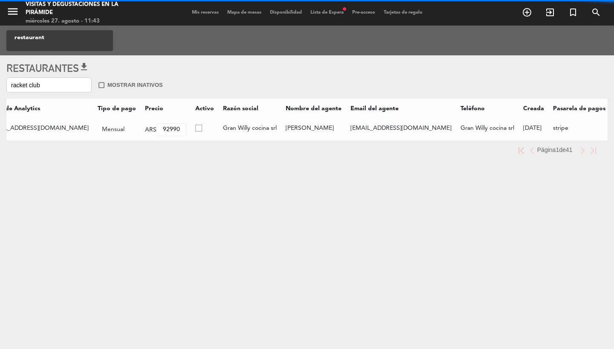
scroll to position [0, 441]
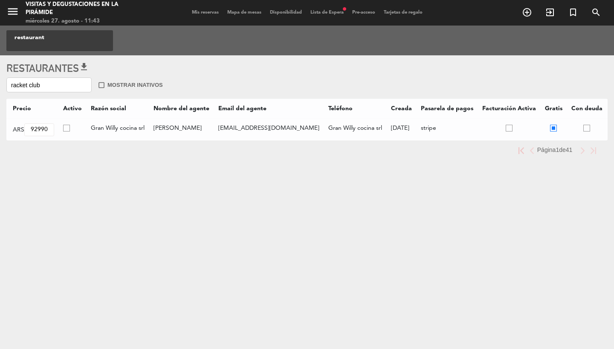
click at [550, 128] on ins at bounding box center [553, 128] width 7 height 7
click at [553, 128] on input "radio" at bounding box center [556, 128] width 6 height 6
radio input "true"
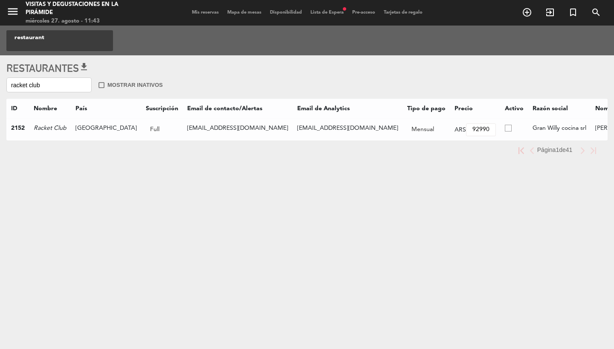
scroll to position [0, 0]
click at [203, 12] on span "Mis reservas" at bounding box center [204, 12] width 35 height 5
